Goal: Check status: Check status

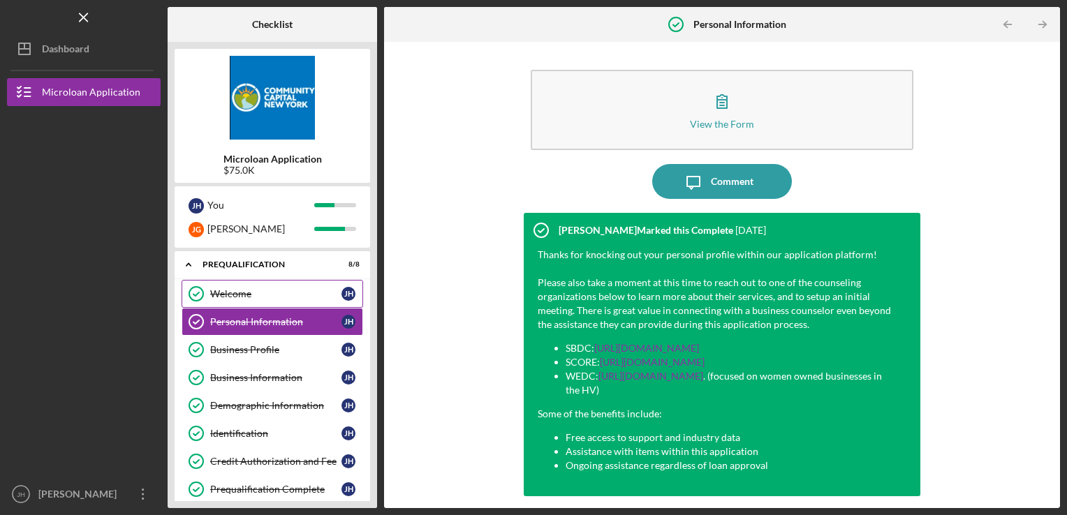
click at [279, 296] on div "Welcome" at bounding box center [275, 293] width 131 height 11
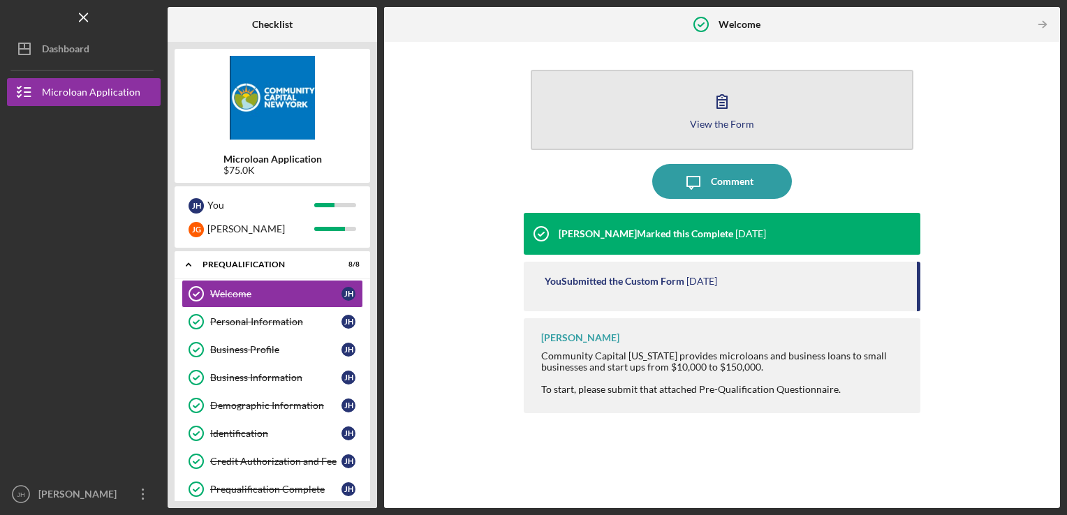
click at [706, 100] on icon "button" at bounding box center [721, 101] width 35 height 35
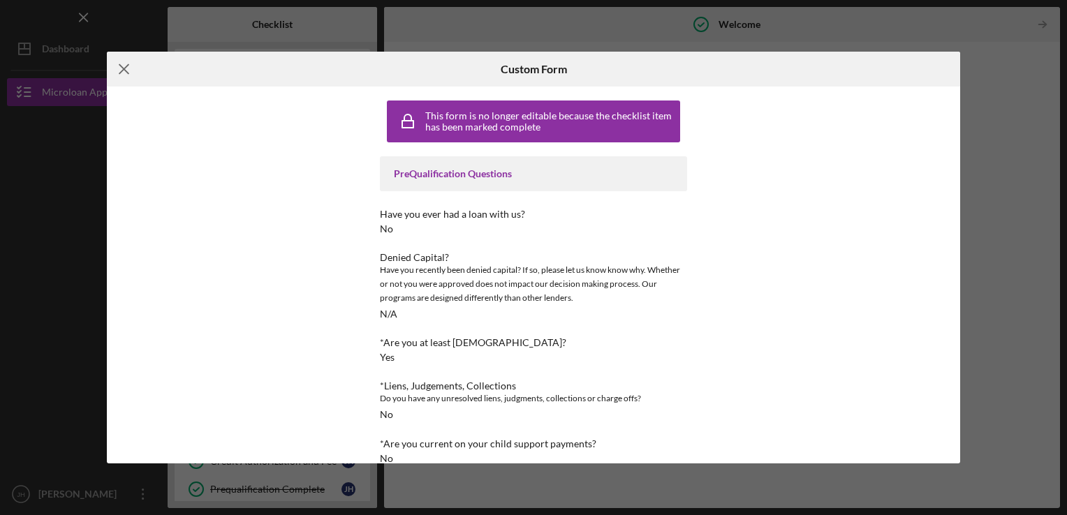
click at [118, 68] on icon "Icon/Menu Close" at bounding box center [124, 69] width 35 height 35
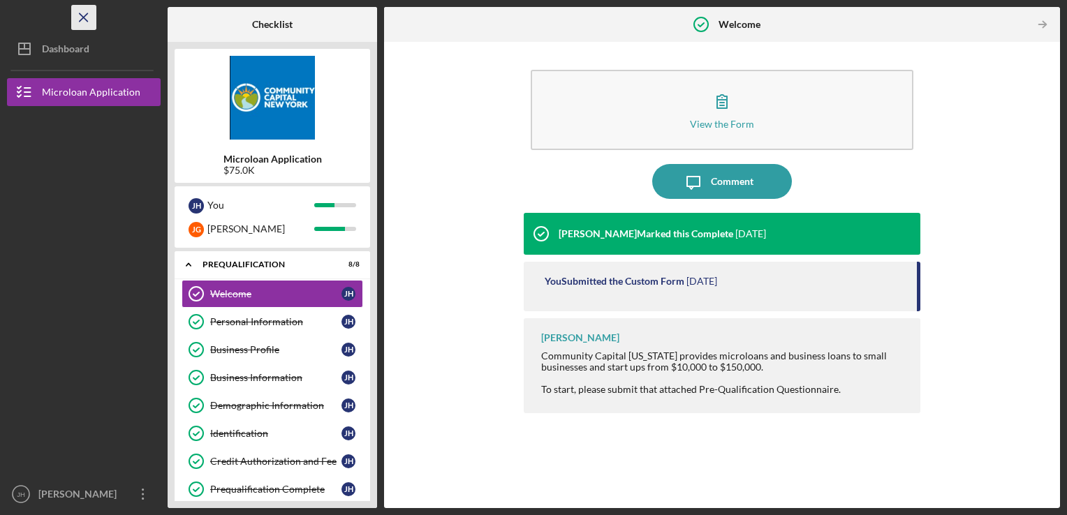
click at [82, 13] on icon "Icon/Menu Close" at bounding box center [83, 17] width 31 height 31
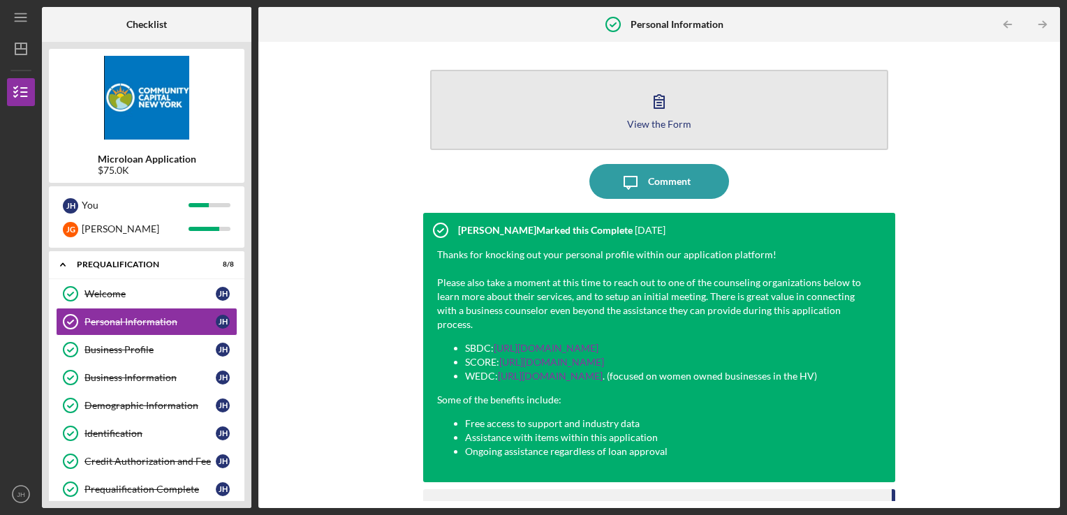
click at [605, 99] on button "View the Form Form" at bounding box center [659, 110] width 459 height 80
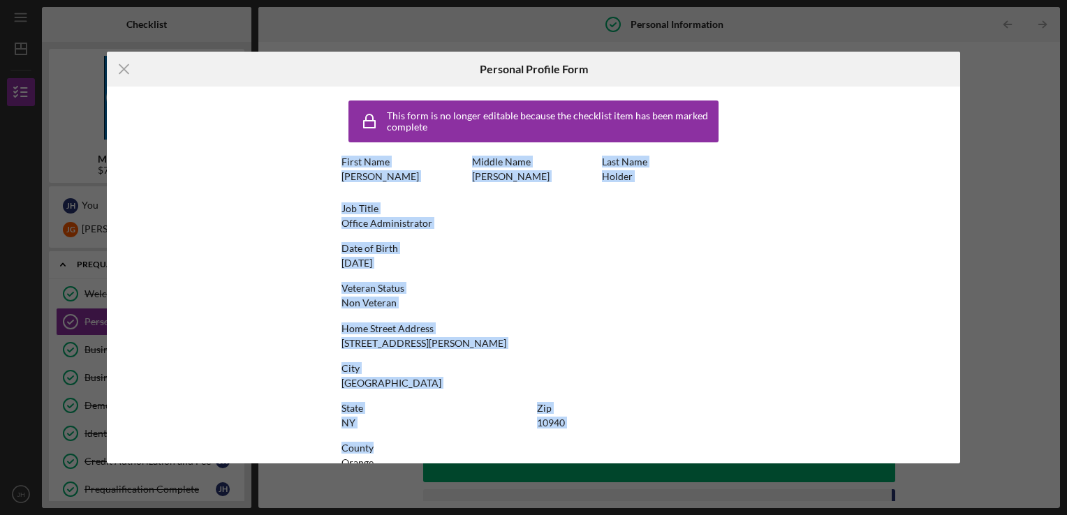
scroll to position [25, 0]
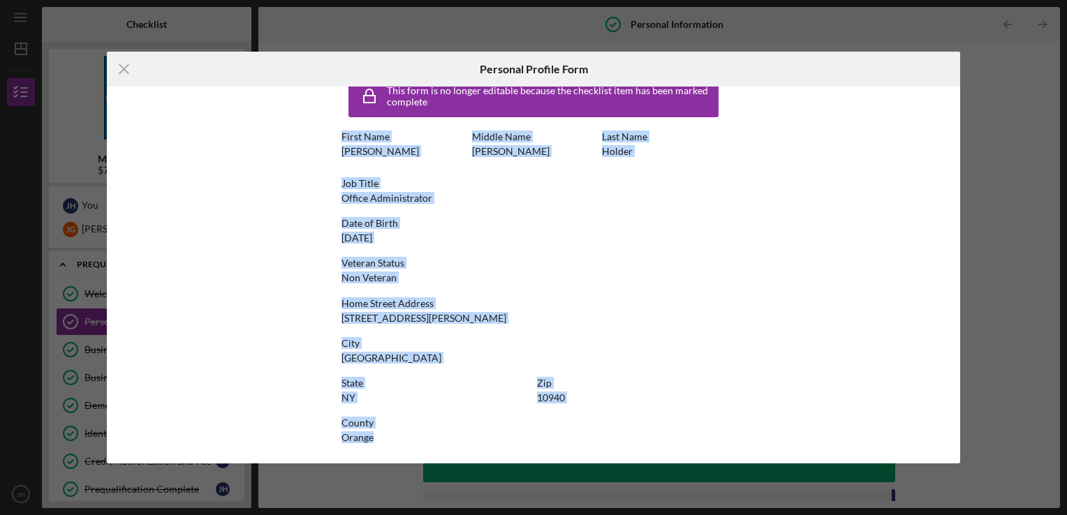
drag, startPoint x: 339, startPoint y: 157, endPoint x: 670, endPoint y: 462, distance: 450.1
click at [670, 462] on div "This form is no longer editable because the checklist item has been marked comp…" at bounding box center [533, 275] width 853 height 377
drag, startPoint x: 670, startPoint y: 462, endPoint x: 586, endPoint y: 286, distance: 195.2
drag, startPoint x: 586, startPoint y: 286, endPoint x: 890, endPoint y: 190, distance: 319.3
click at [887, 193] on div "This form is no longer editable because the checklist item has been marked comp…" at bounding box center [533, 275] width 853 height 377
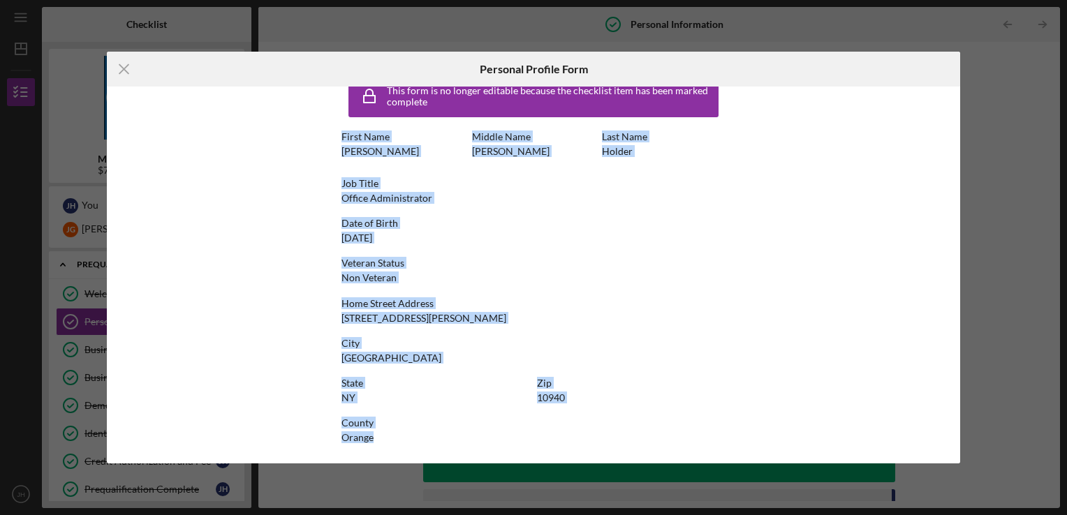
click at [980, 161] on div "Icon/Menu Close Personal Profile Form This form is no longer editable because t…" at bounding box center [533, 257] width 1067 height 515
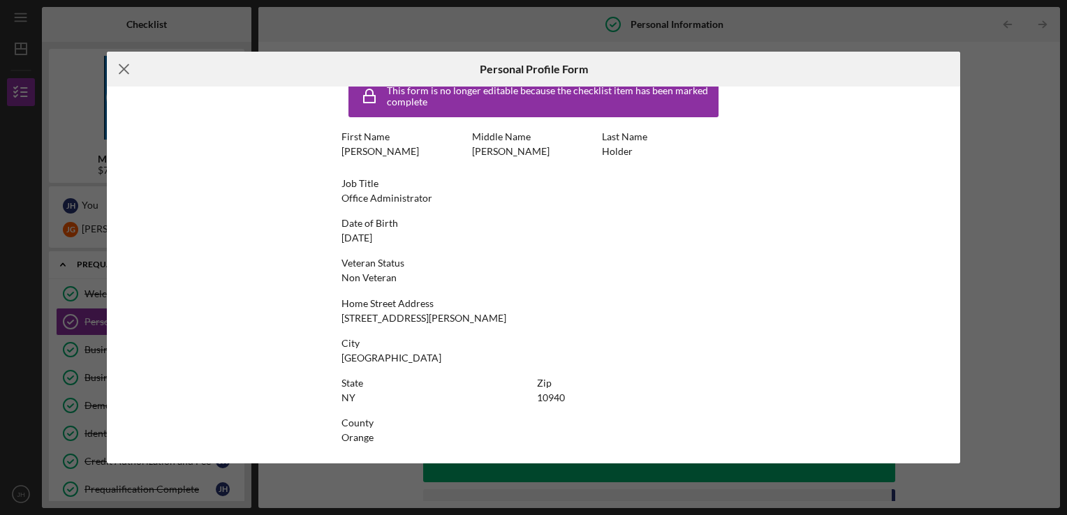
click at [121, 63] on icon "Icon/Menu Close" at bounding box center [124, 69] width 35 height 35
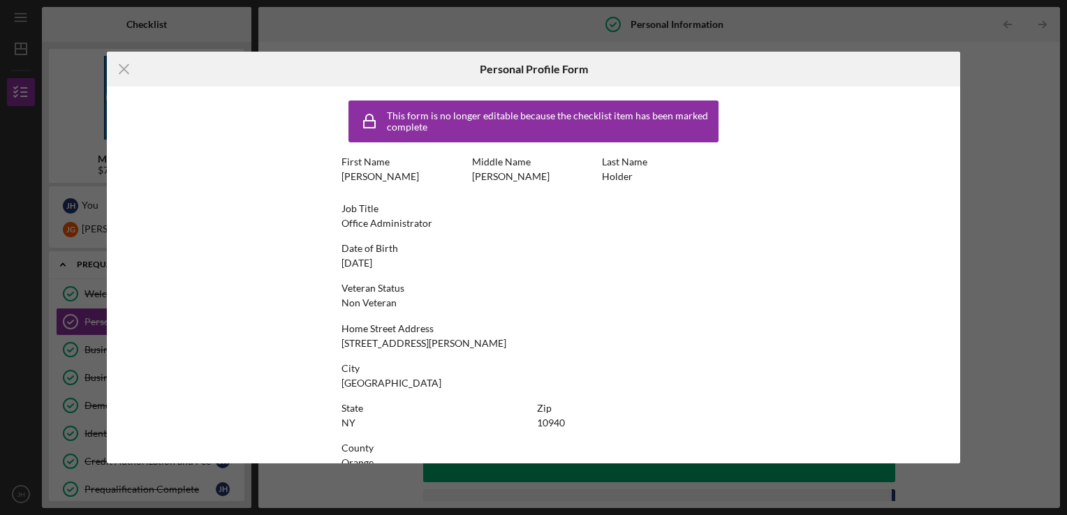
click at [126, 64] on icon "Icon/Menu Close" at bounding box center [124, 69] width 35 height 35
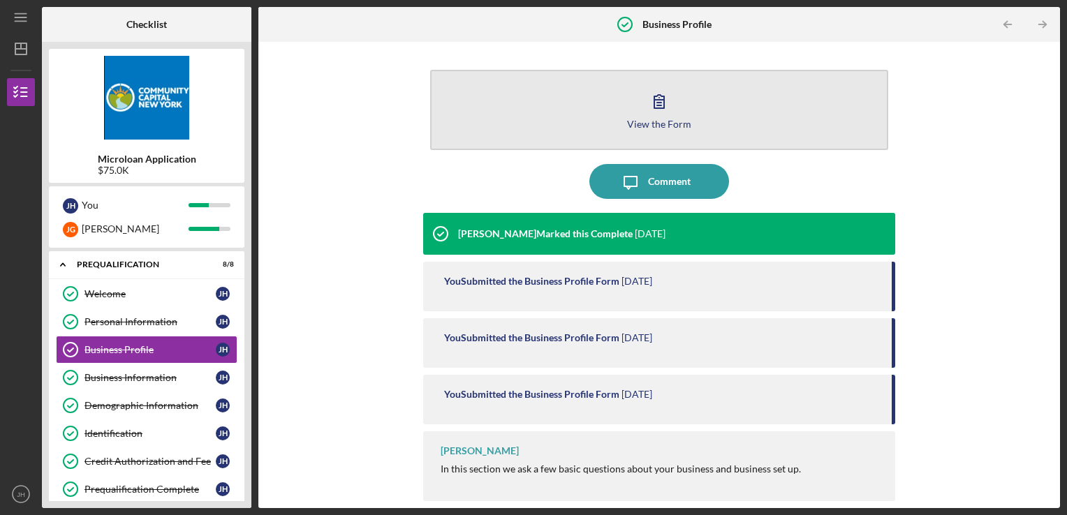
click at [575, 103] on button "View the Form Form" at bounding box center [659, 110] width 459 height 80
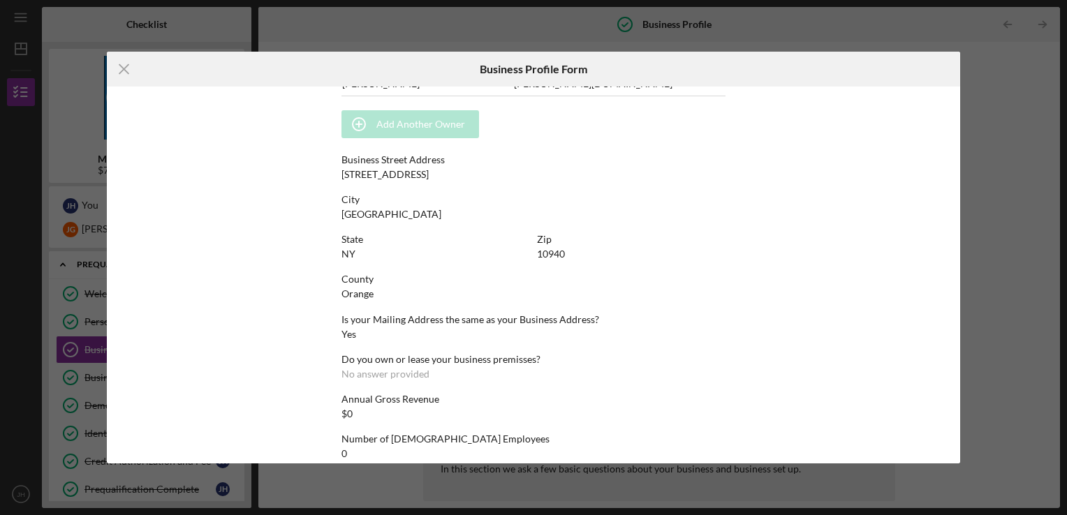
scroll to position [754, 0]
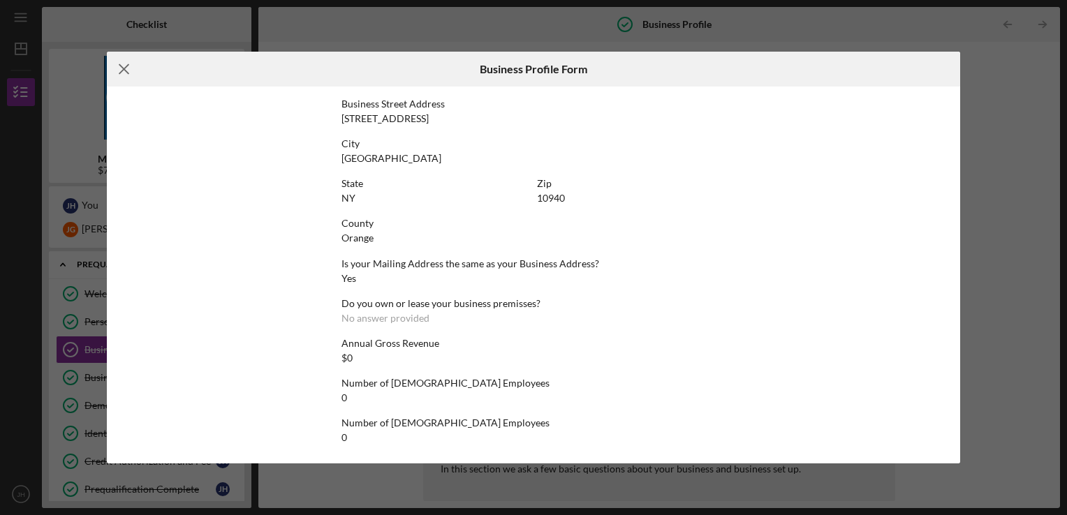
click at [126, 68] on icon "Icon/Menu Close" at bounding box center [124, 69] width 35 height 35
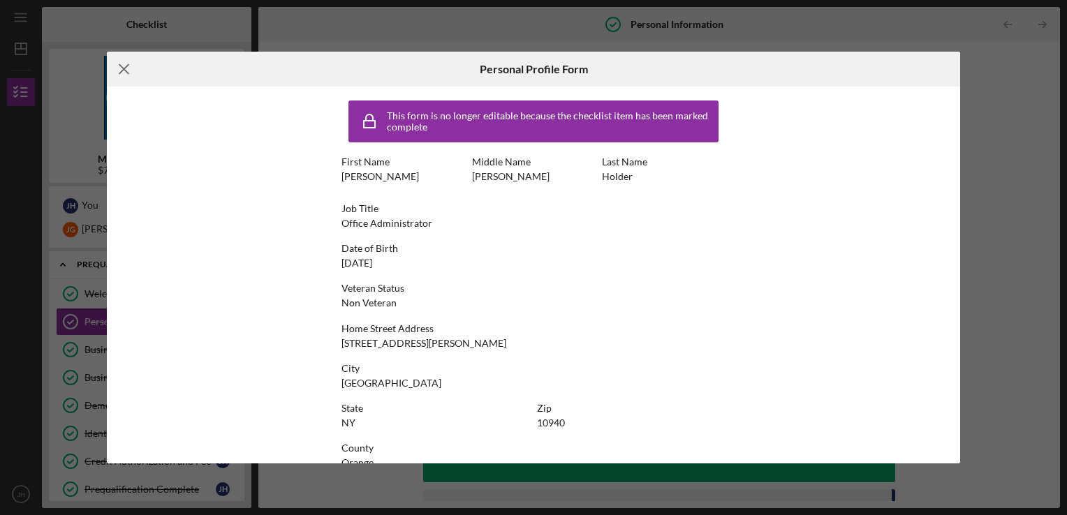
click at [123, 68] on line at bounding box center [123, 68] width 9 height 9
